Goal: Navigation & Orientation: Find specific page/section

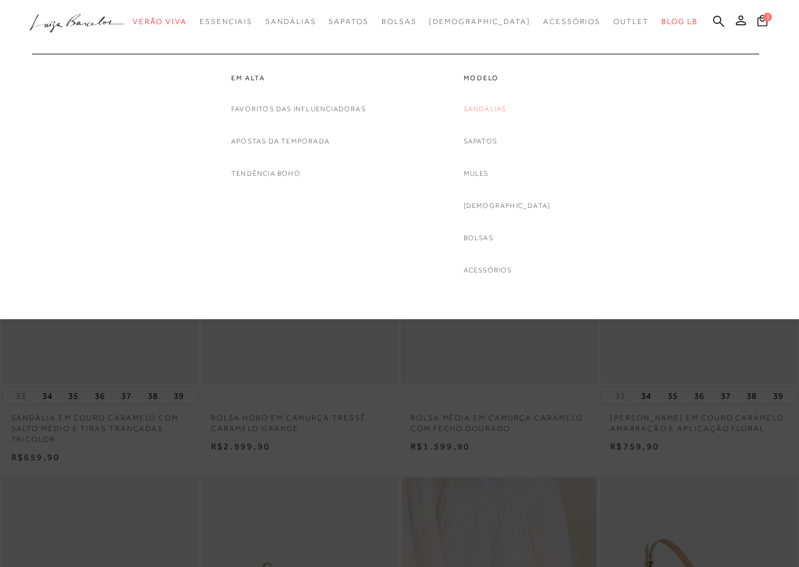
click at [497, 105] on link "Sandálias" at bounding box center [485, 108] width 43 height 13
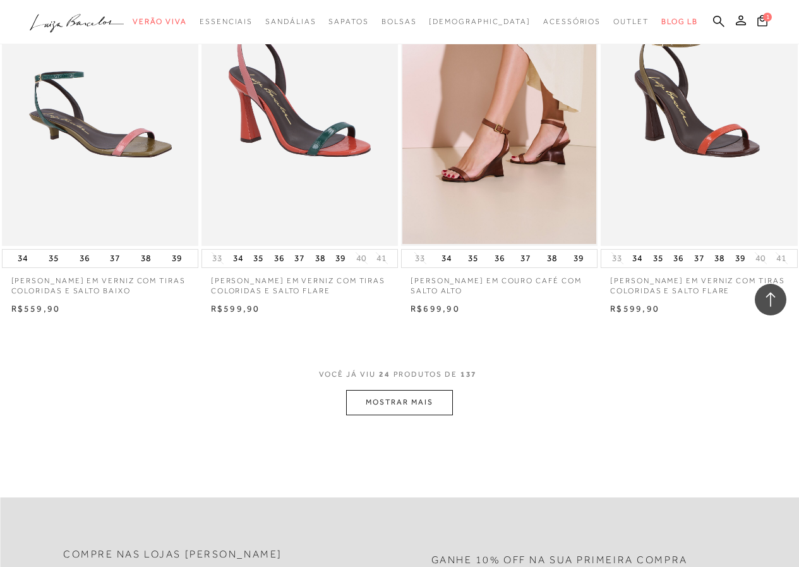
scroll to position [2085, 0]
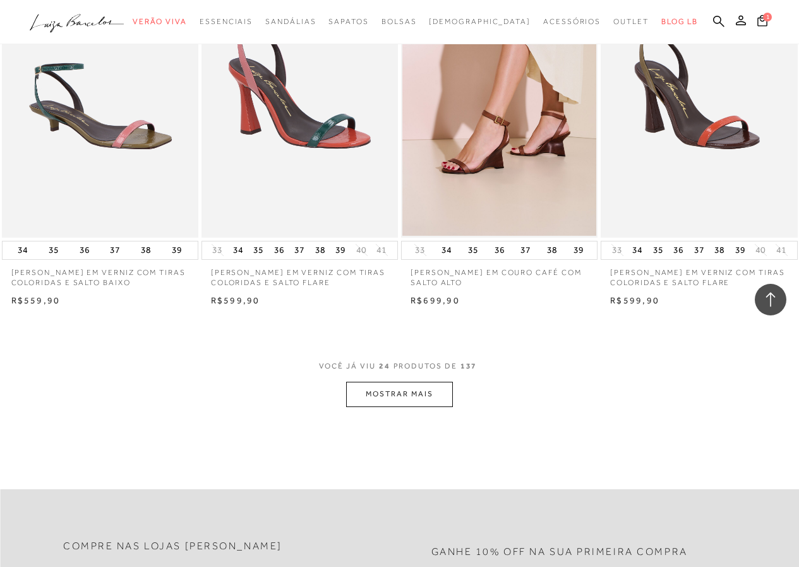
click at [449, 389] on button "MOSTRAR MAIS" at bounding box center [399, 394] width 106 height 25
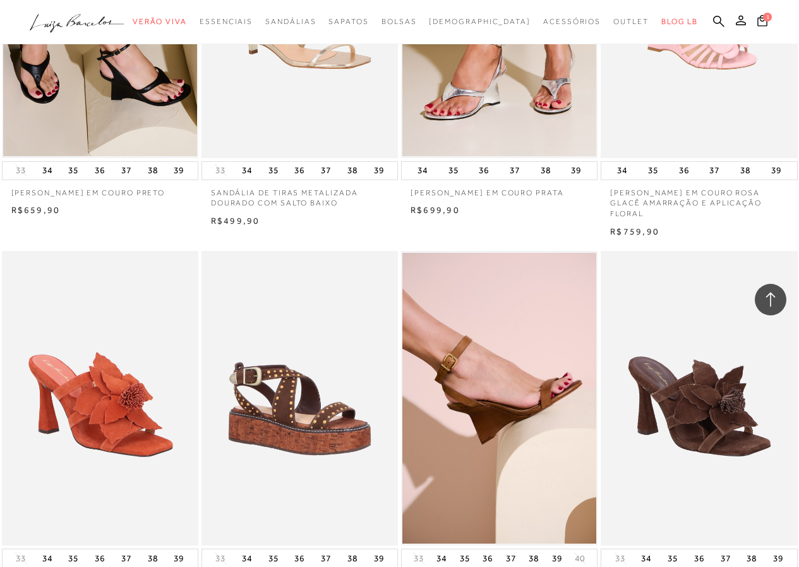
scroll to position [2970, 0]
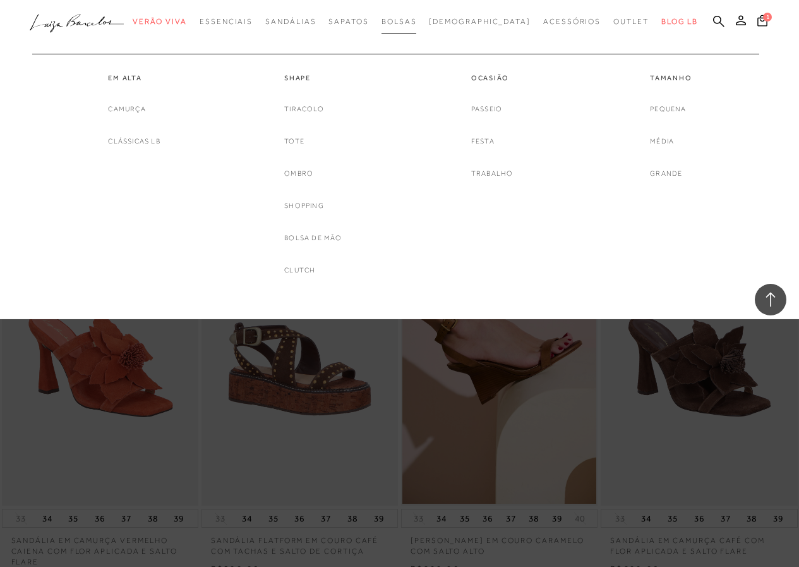
click at [417, 12] on link "Bolsas" at bounding box center [399, 21] width 35 height 23
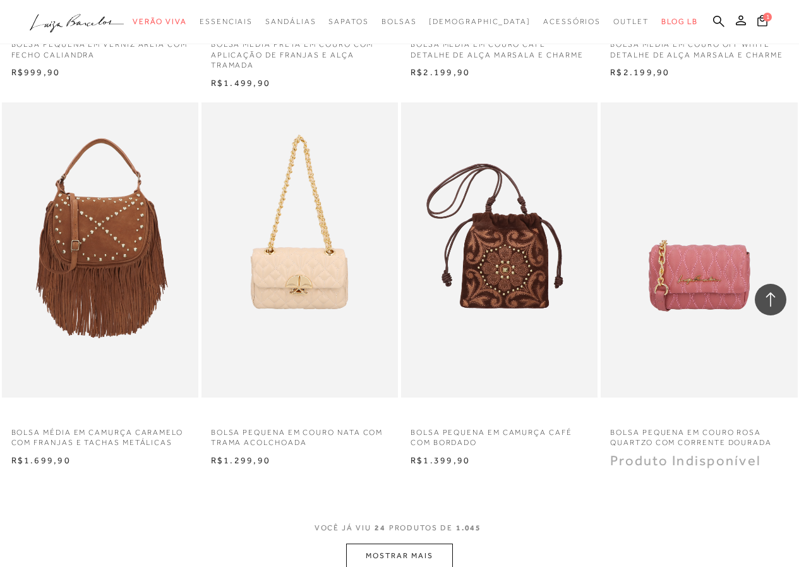
scroll to position [1959, 0]
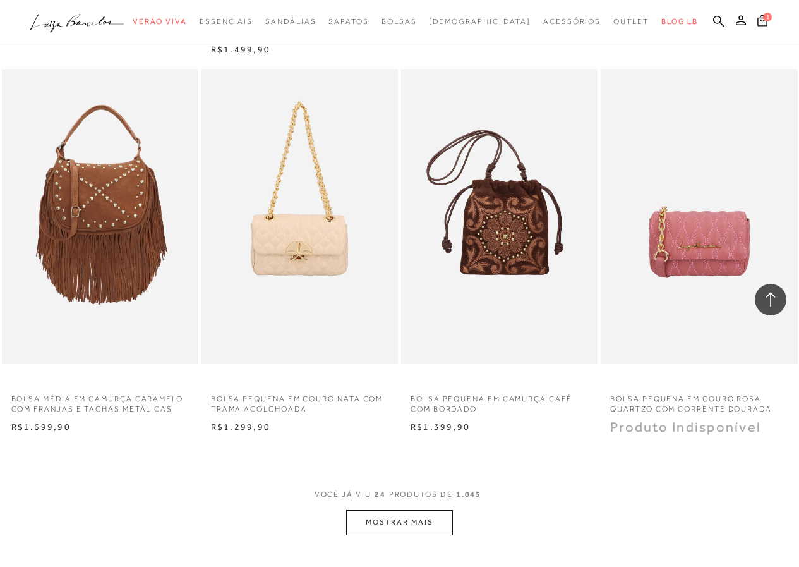
click at [418, 524] on button "MOSTRAR MAIS" at bounding box center [399, 522] width 106 height 25
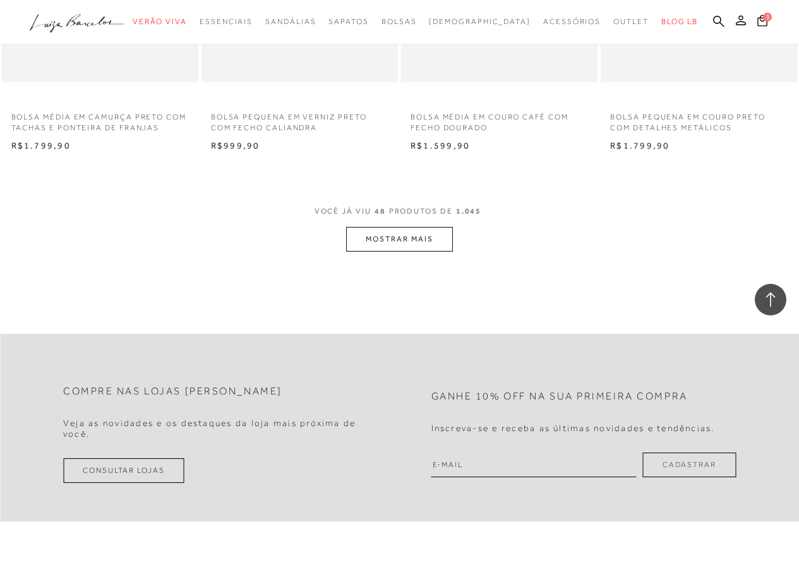
scroll to position [4549, 0]
click at [412, 241] on button "MOSTRAR MAIS" at bounding box center [399, 238] width 106 height 25
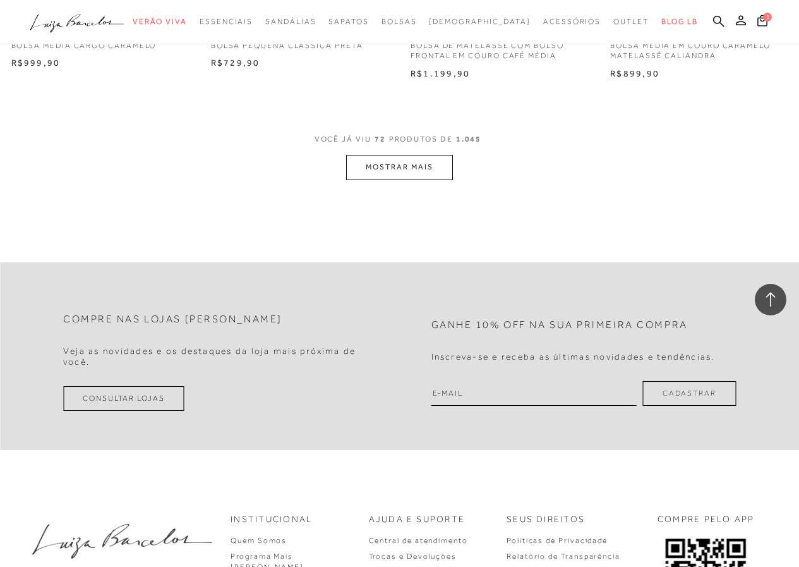
scroll to position [6887, 0]
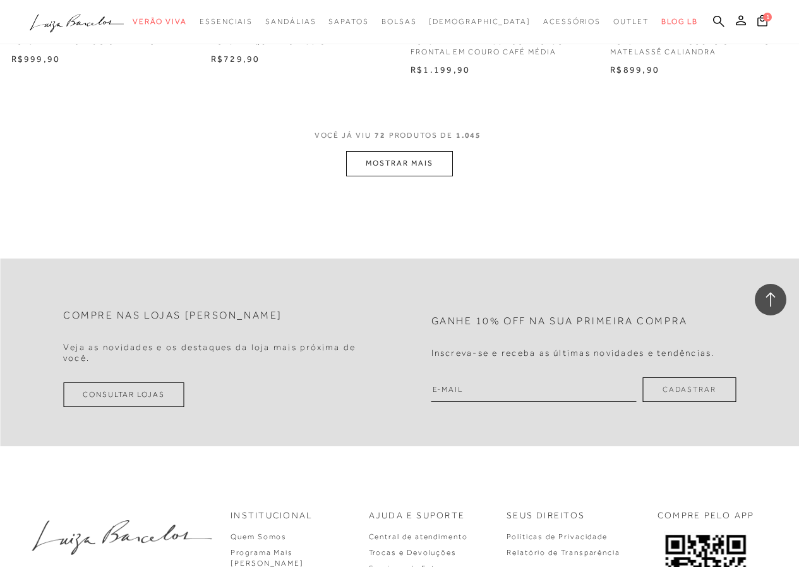
click at [418, 169] on button "MOSTRAR MAIS" at bounding box center [399, 163] width 106 height 25
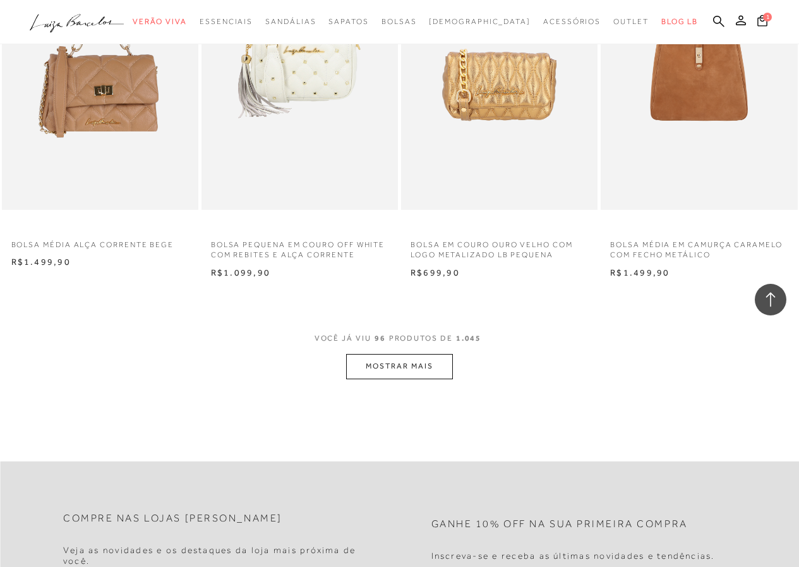
scroll to position [8972, 0]
